Goal: Navigation & Orientation: Find specific page/section

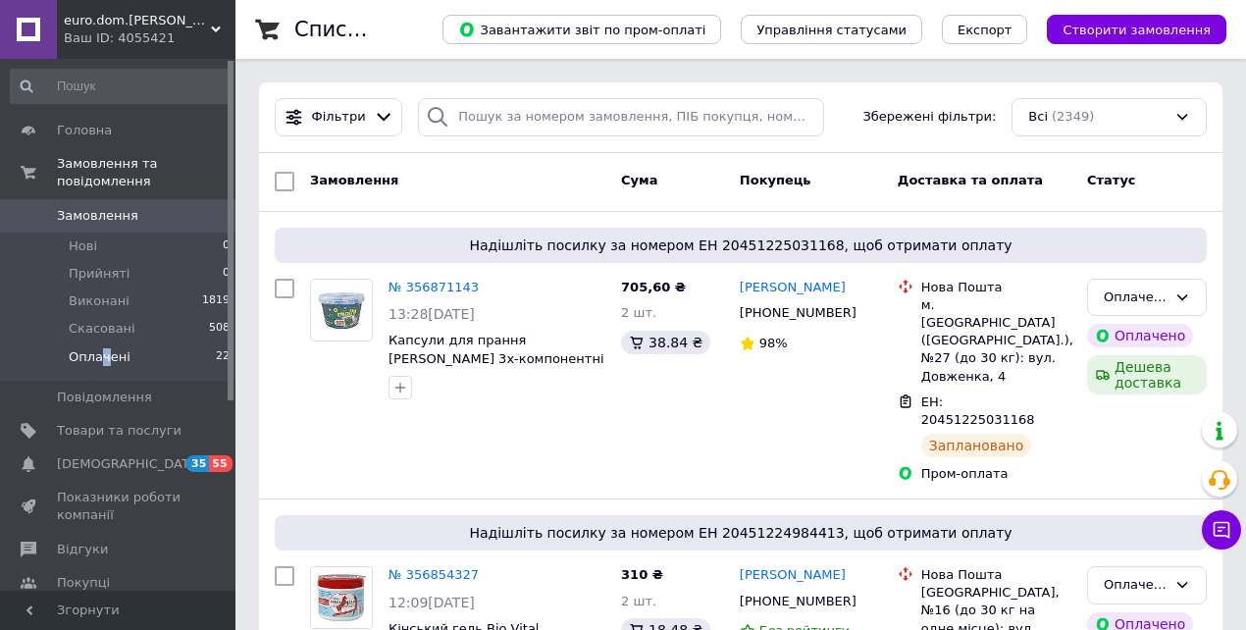
click at [102, 348] on span "Оплачені" at bounding box center [100, 357] width 62 height 18
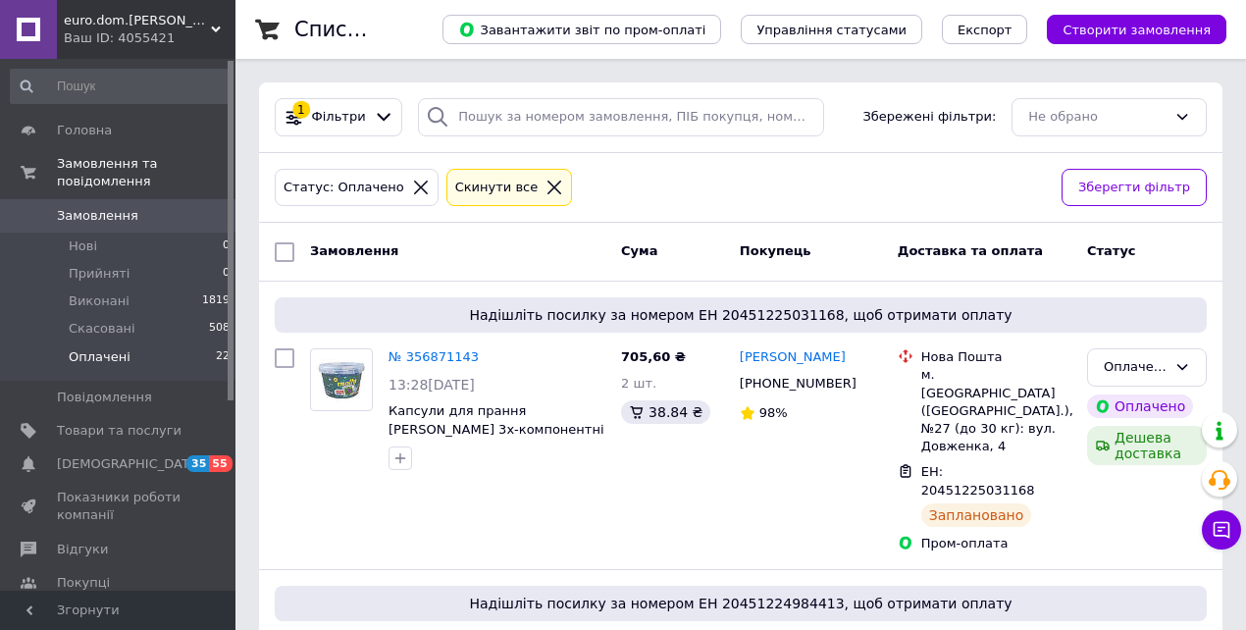
click at [89, 348] on span "Оплачені" at bounding box center [100, 357] width 62 height 18
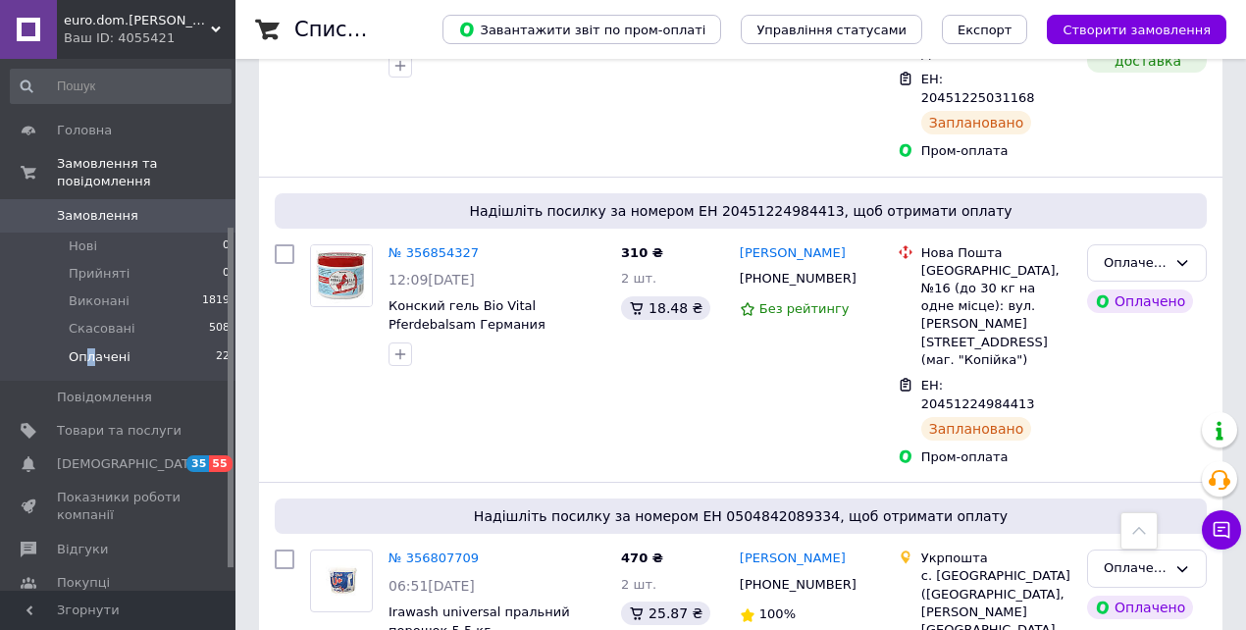
scroll to position [294, 0]
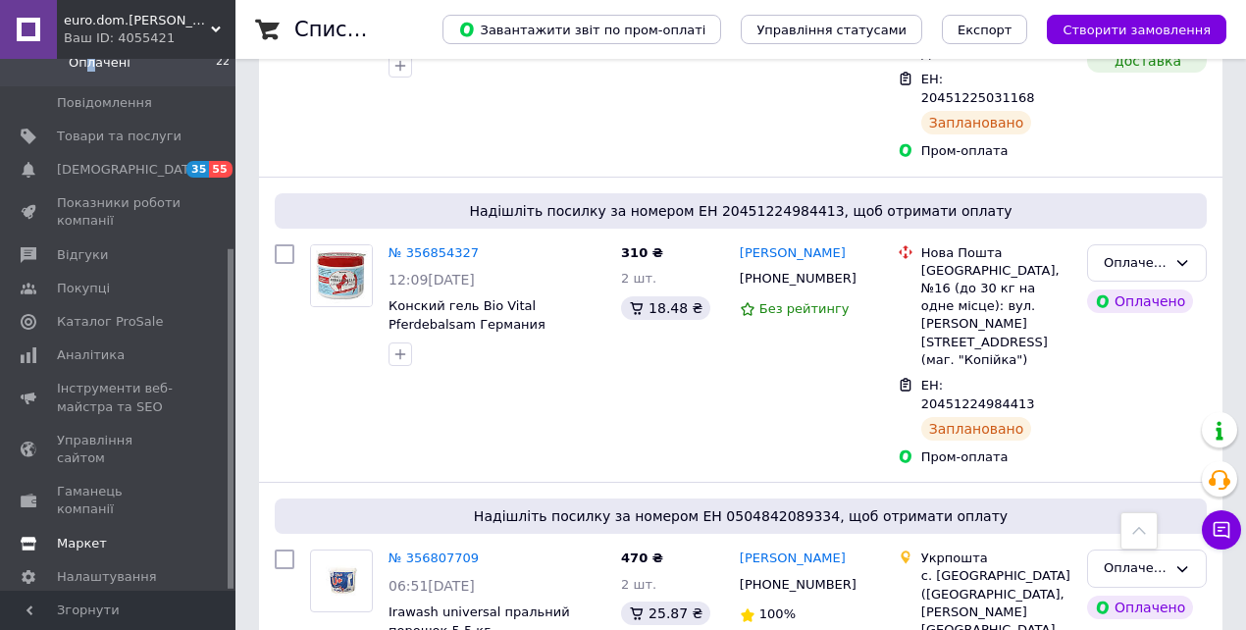
click at [86, 535] on span "Маркет" at bounding box center [82, 544] width 50 height 18
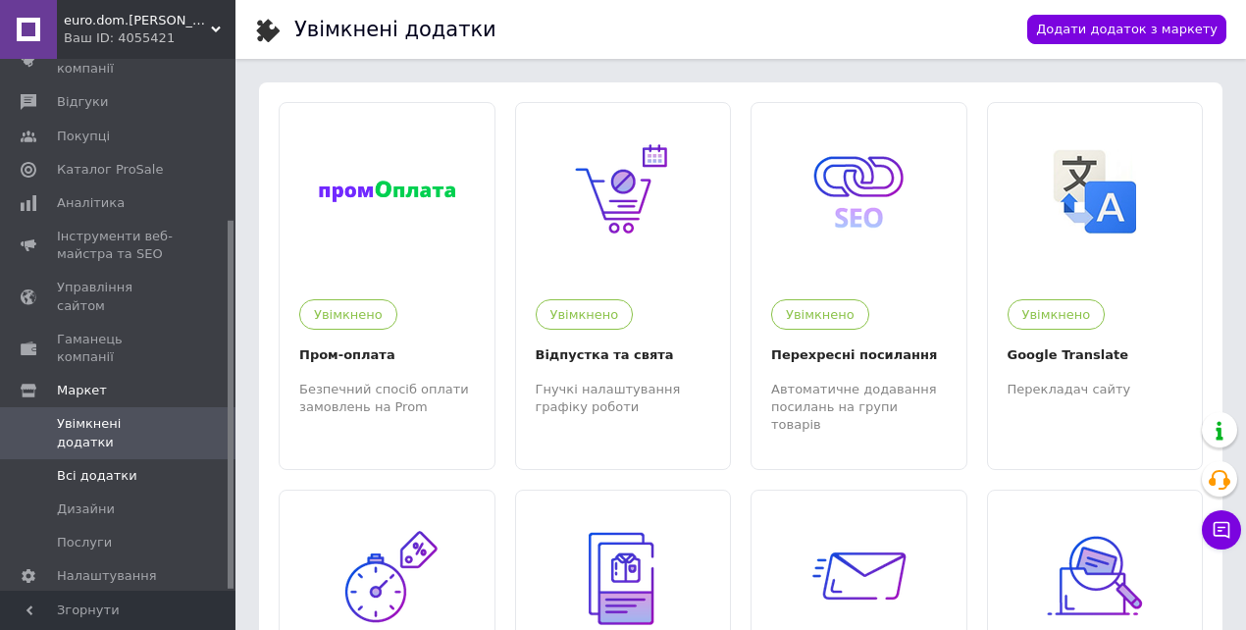
click at [102, 467] on span "Всі додатки" at bounding box center [97, 476] width 80 height 18
click at [638, 281] on div "Увімкнено Відпустка та свята Гнучкі налаштування графіку роботи" at bounding box center [623, 348] width 215 height 136
click at [204, 24] on span "euro.dom.[PERSON_NAME]" at bounding box center [137, 21] width 147 height 18
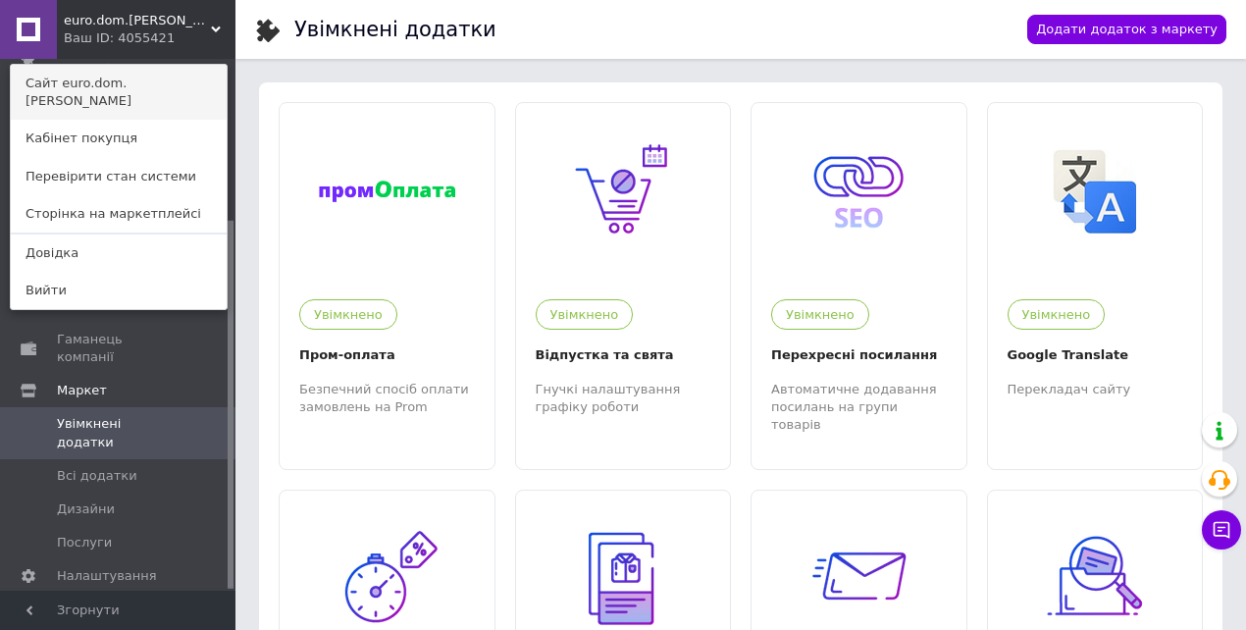
click at [157, 78] on link "Сайт euro.dom.[PERSON_NAME]" at bounding box center [119, 92] width 216 height 55
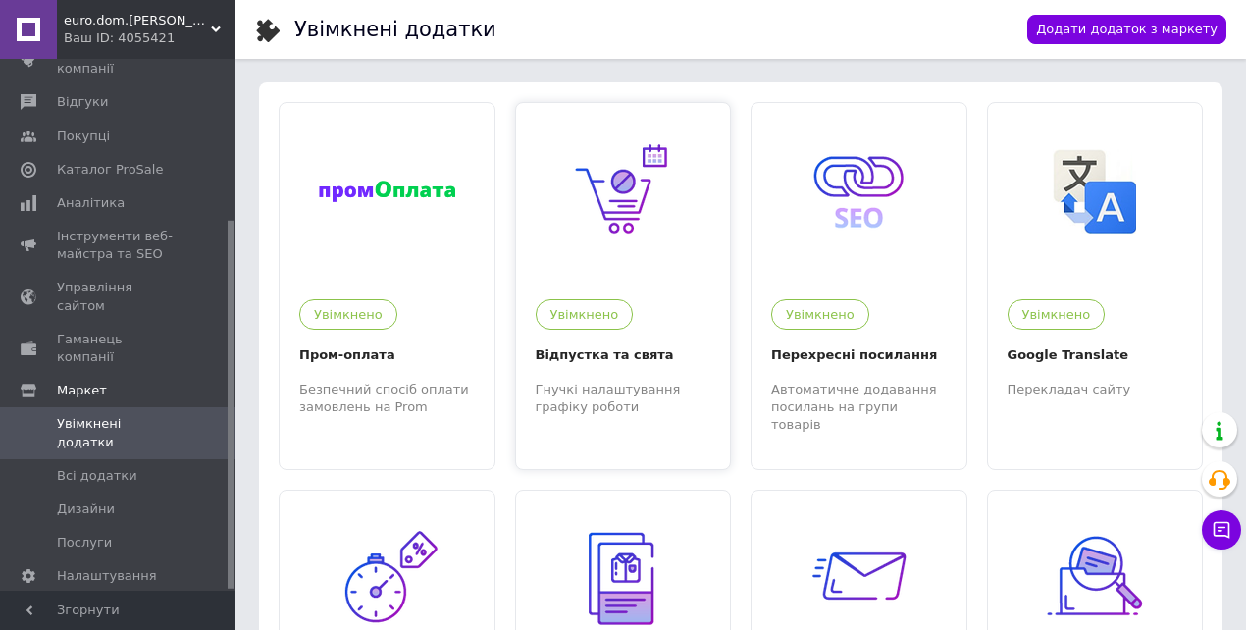
click at [653, 353] on div "Відпустка та свята" at bounding box center [624, 355] width 176 height 22
click at [94, 467] on span "Всі додатки" at bounding box center [97, 476] width 80 height 18
click at [660, 365] on div "Відпустка та свята" at bounding box center [624, 355] width 176 height 22
click at [209, 24] on span "euro.dom.[PERSON_NAME]" at bounding box center [137, 21] width 147 height 18
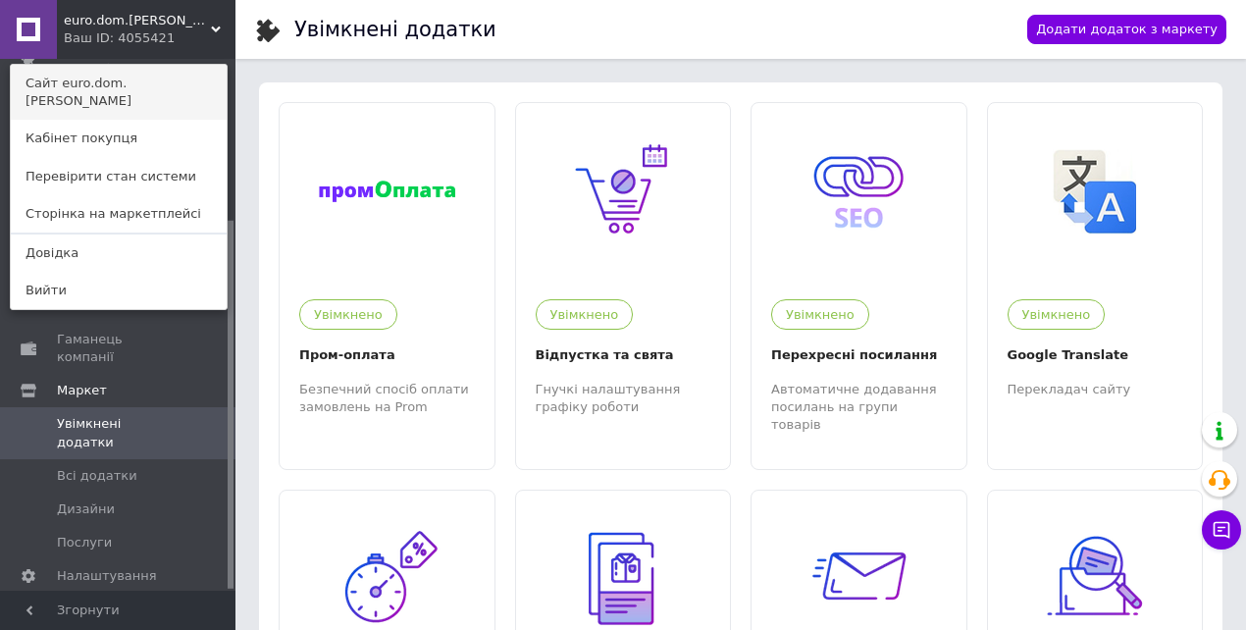
click at [135, 86] on link "Сайт euro.dom.[PERSON_NAME]" at bounding box center [119, 92] width 216 height 55
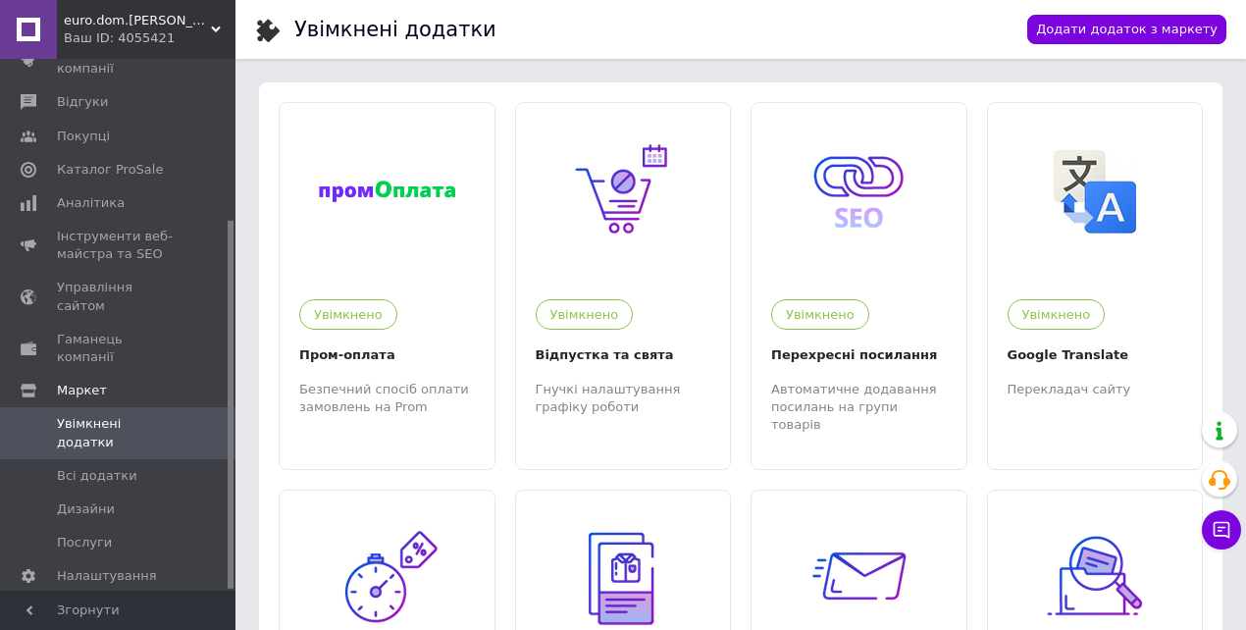
click at [111, 31] on div "Ваш ID: 4055421" at bounding box center [150, 38] width 172 height 18
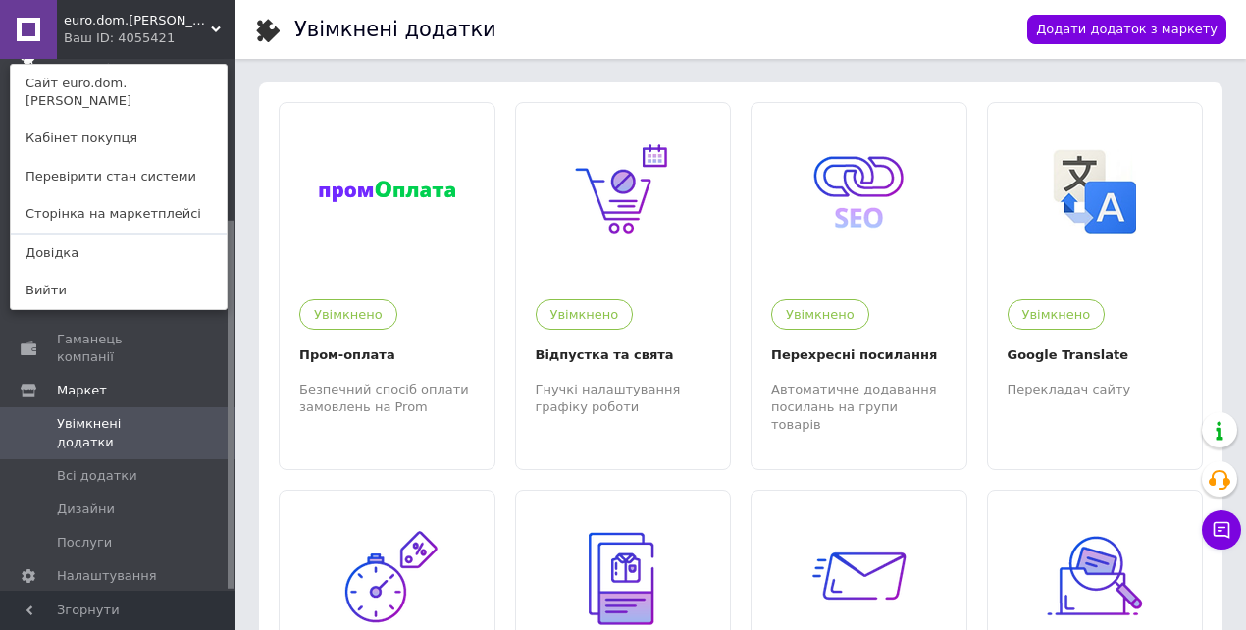
click at [100, 79] on link "Сайт euro.dom.[PERSON_NAME]" at bounding box center [119, 92] width 216 height 55
